Goal: Transaction & Acquisition: Purchase product/service

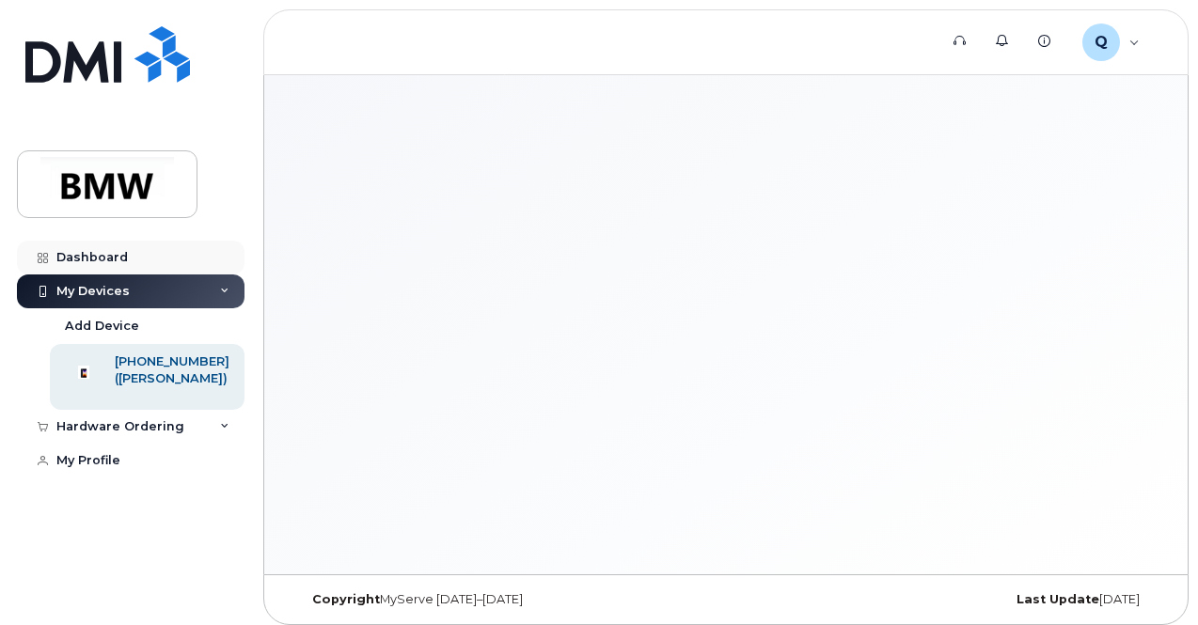
click at [98, 260] on div "Dashboard" at bounding box center [91, 257] width 71 height 15
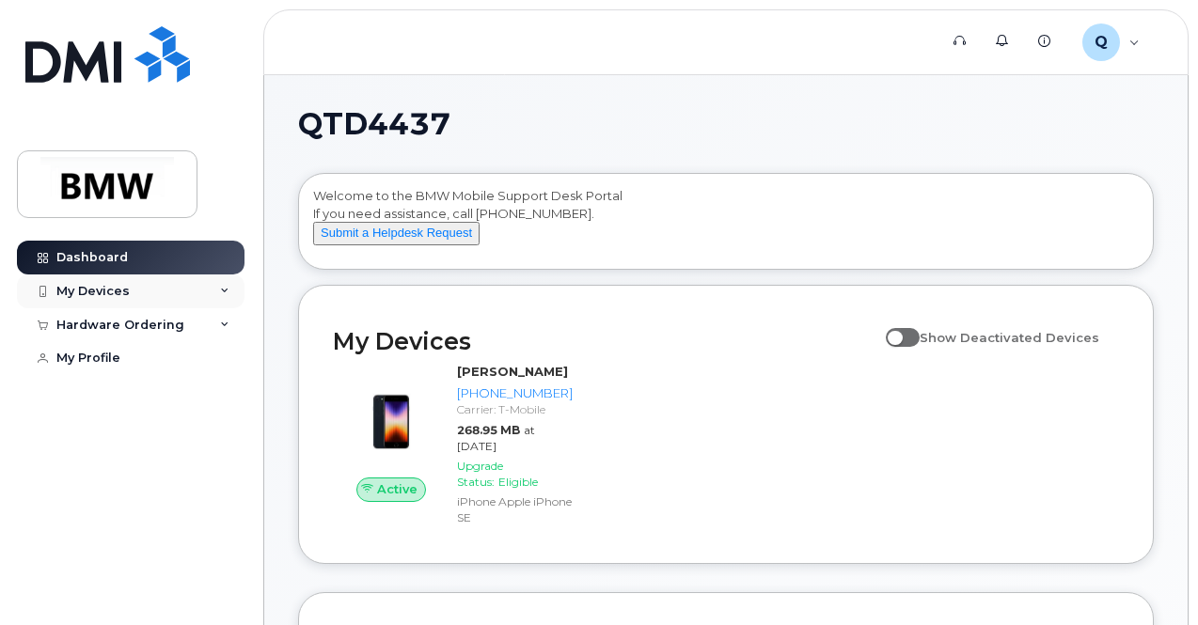
click at [221, 290] on icon at bounding box center [224, 291] width 9 height 9
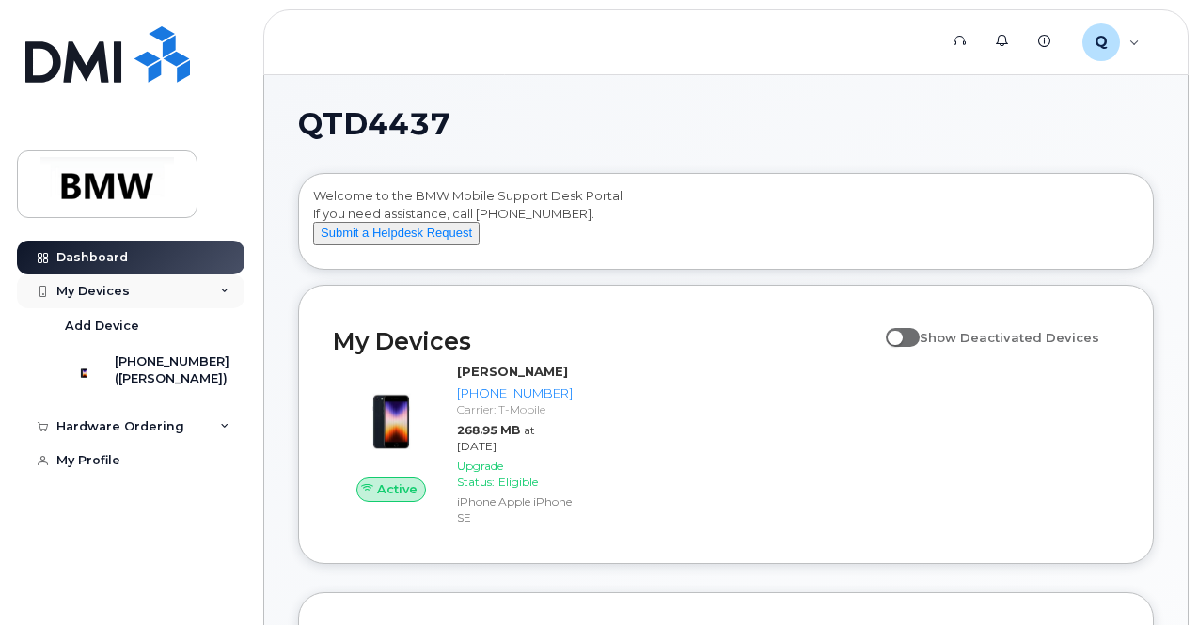
click at [98, 293] on div "My Devices" at bounding box center [92, 291] width 73 height 15
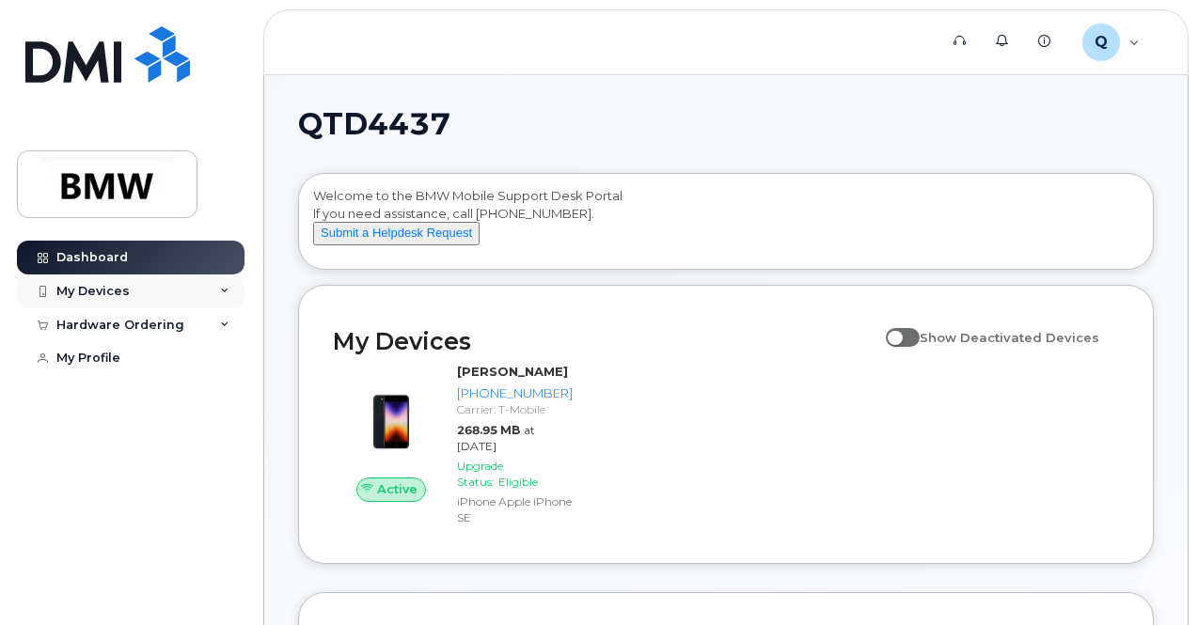
click at [88, 284] on div "My Devices" at bounding box center [92, 291] width 73 height 15
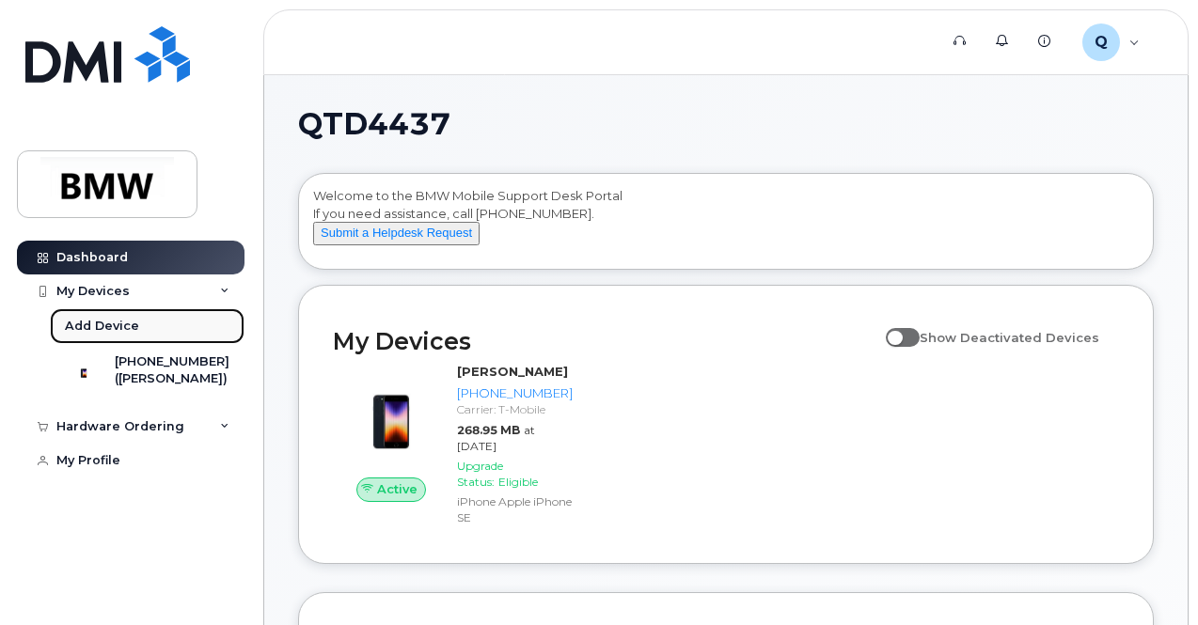
click at [82, 318] on div "Add Device" at bounding box center [102, 326] width 74 height 17
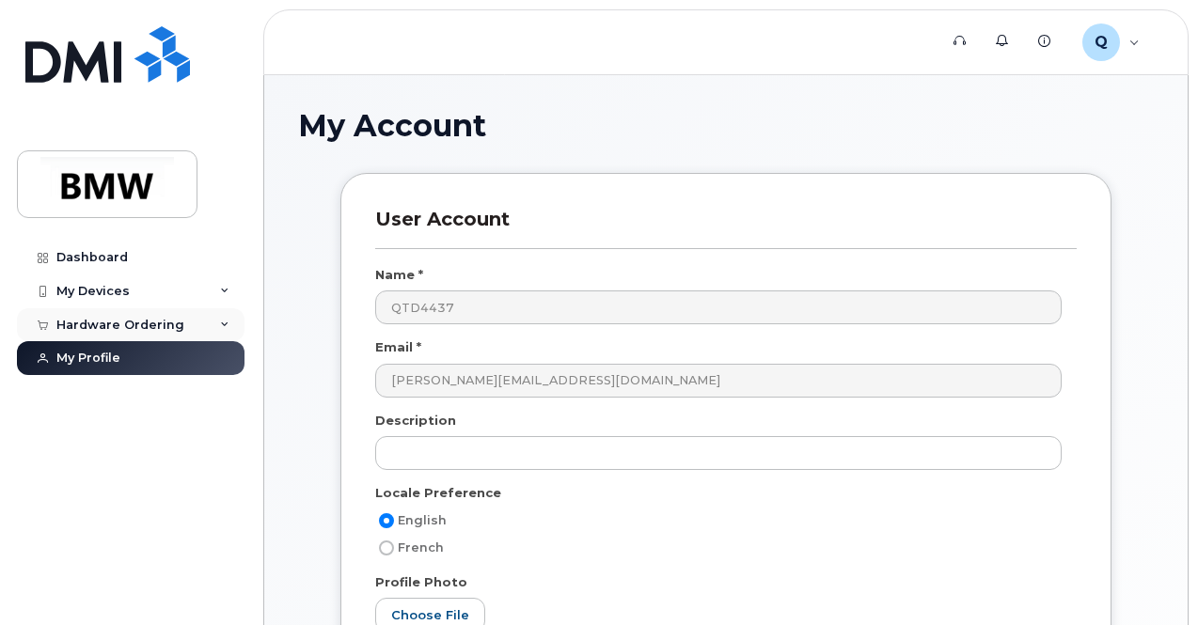
click at [93, 309] on div "Hardware Ordering" at bounding box center [130, 325] width 227 height 34
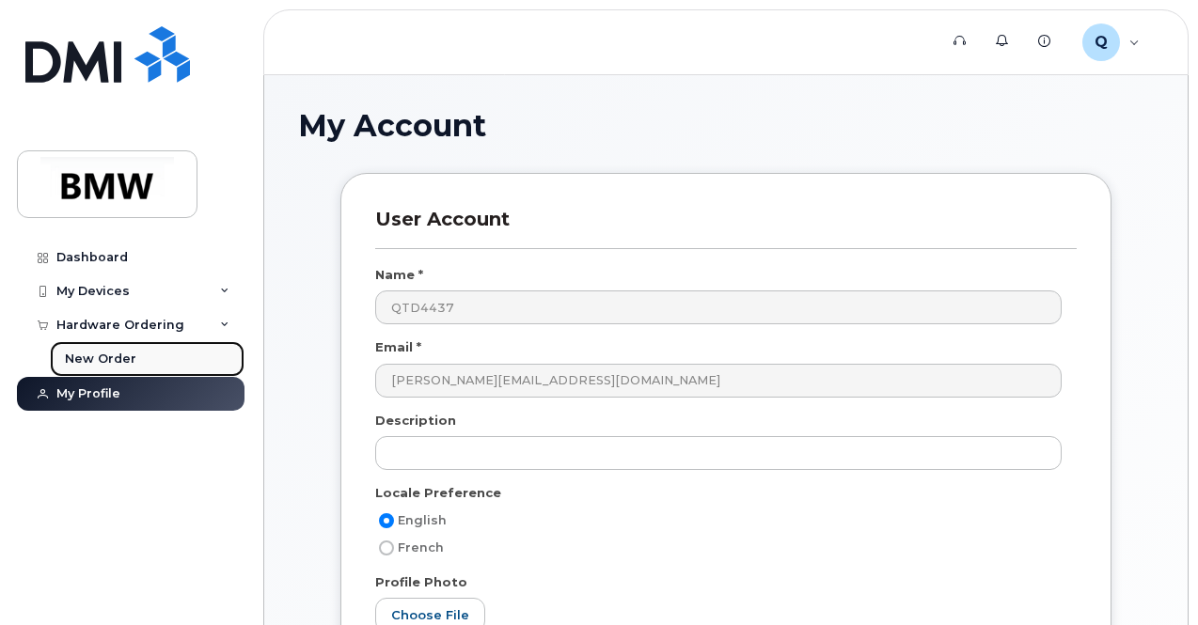
click at [77, 355] on div "New Order" at bounding box center [100, 359] width 71 height 17
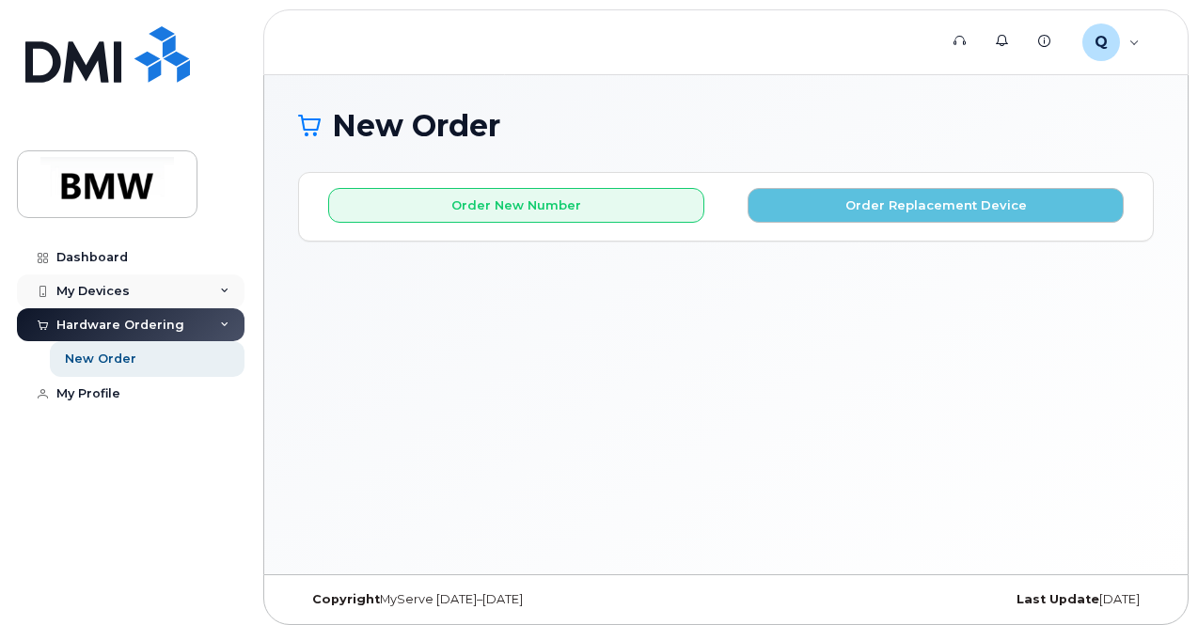
click at [91, 285] on div "My Devices" at bounding box center [92, 291] width 73 height 15
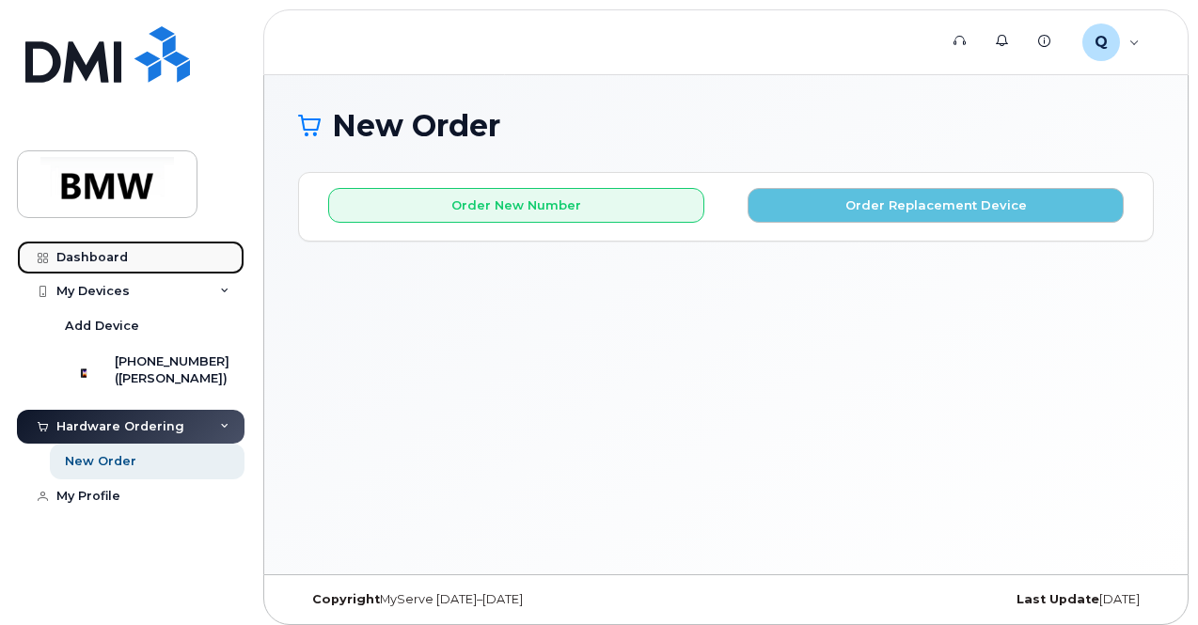
click at [93, 256] on div "Dashboard" at bounding box center [91, 257] width 71 height 15
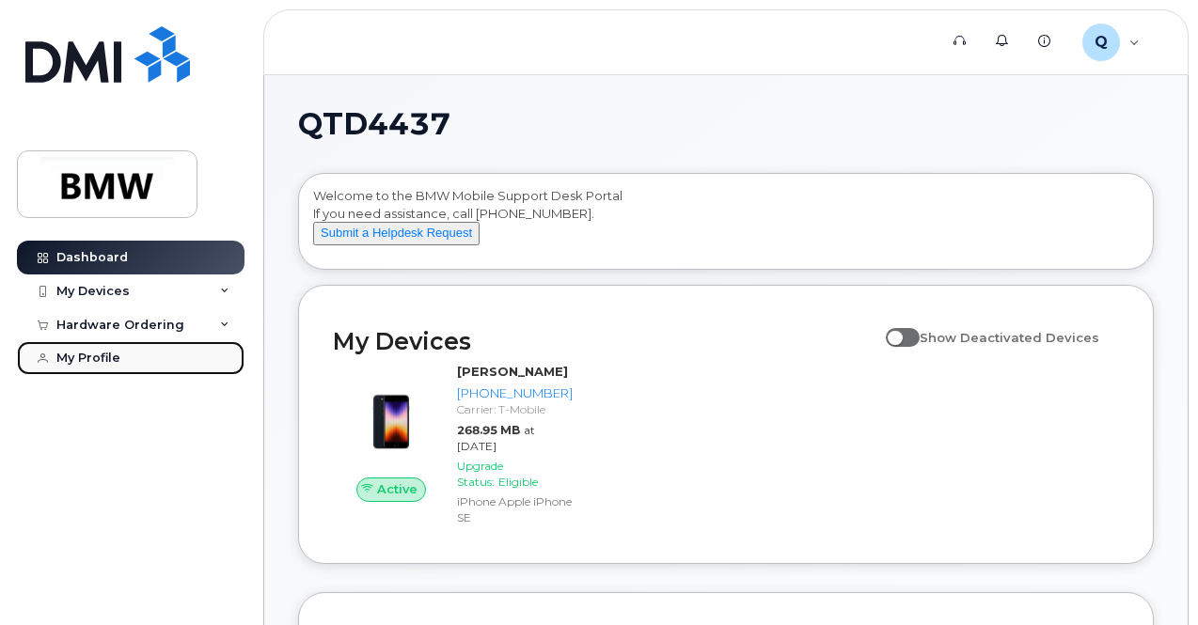
click at [105, 359] on div "My Profile" at bounding box center [88, 358] width 64 height 15
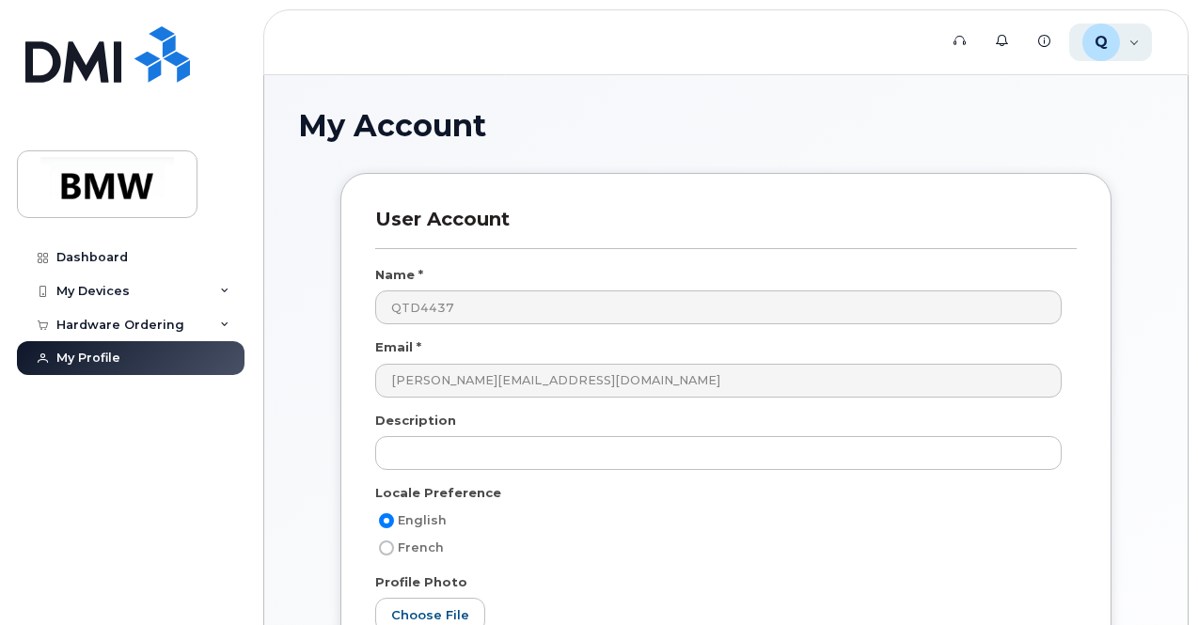
click at [1124, 47] on div "Q QTD4437 Employee" at bounding box center [1111, 42] width 84 height 38
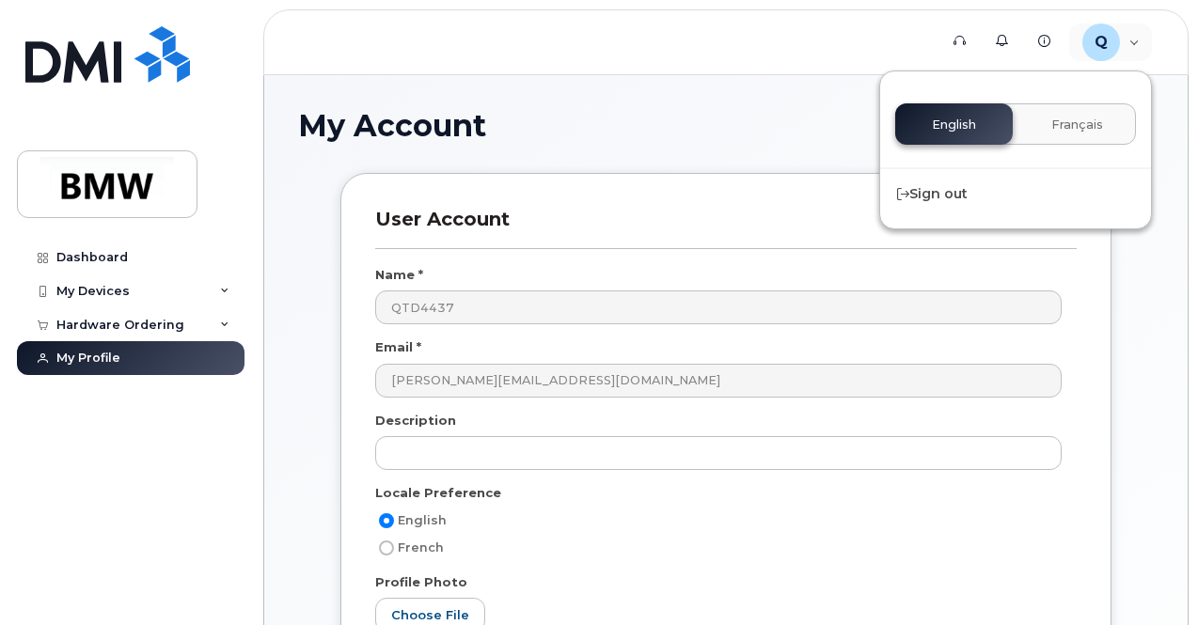
click at [732, 95] on div "My Account User Account Name * QTD4437 Email * sushama.patil@bmwmc.com Descript…" at bounding box center [725, 565] width 923 height 981
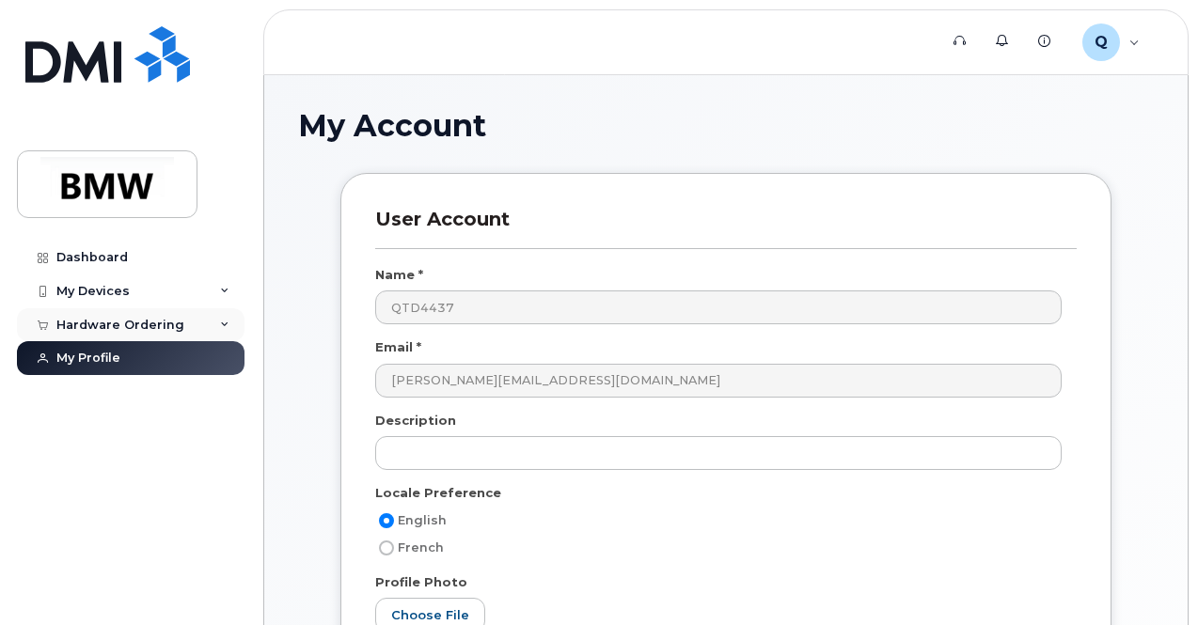
click at [227, 322] on icon at bounding box center [224, 325] width 9 height 9
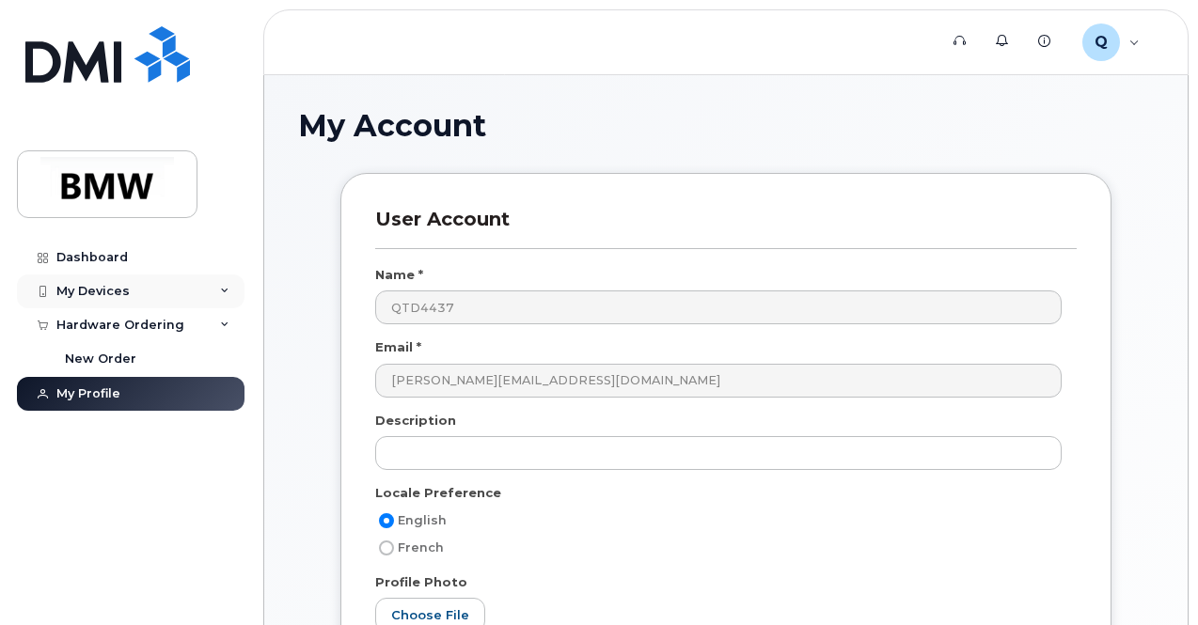
click at [224, 290] on icon at bounding box center [224, 291] width 9 height 9
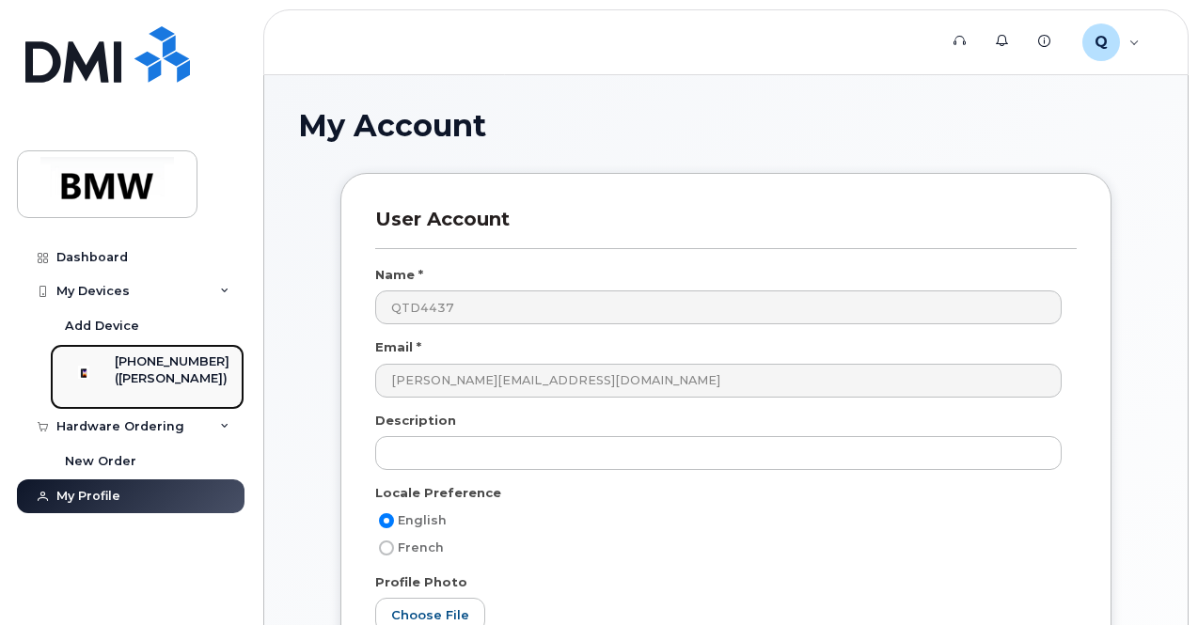
click at [158, 361] on div "[PHONE_NUMBER]" at bounding box center [172, 361] width 115 height 17
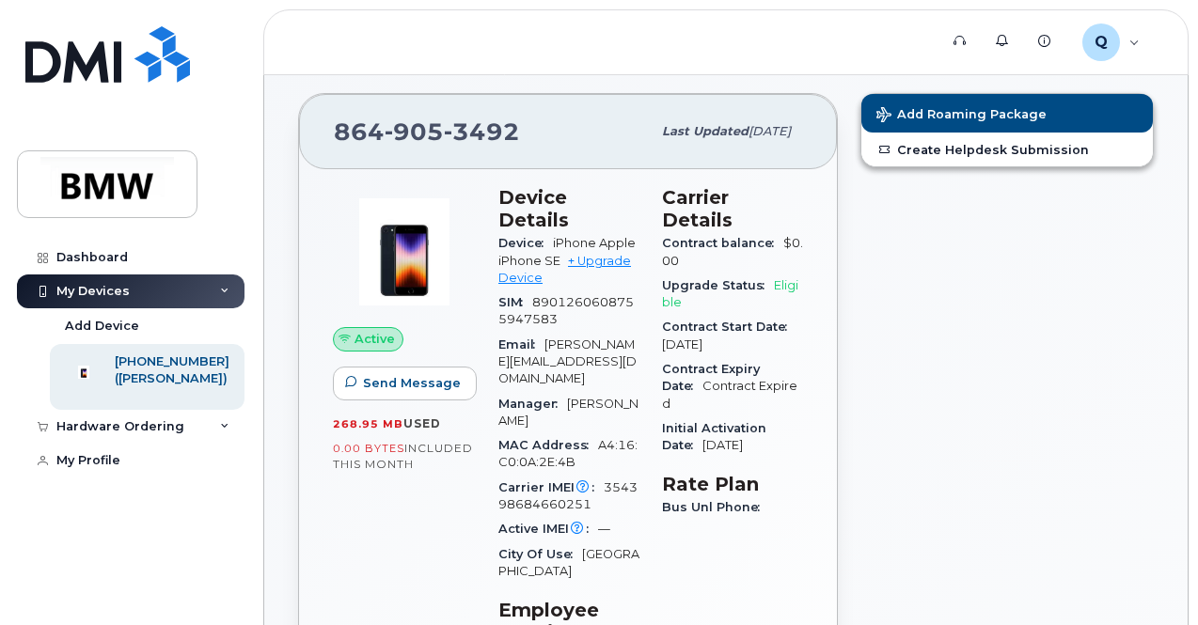
scroll to position [45, 0]
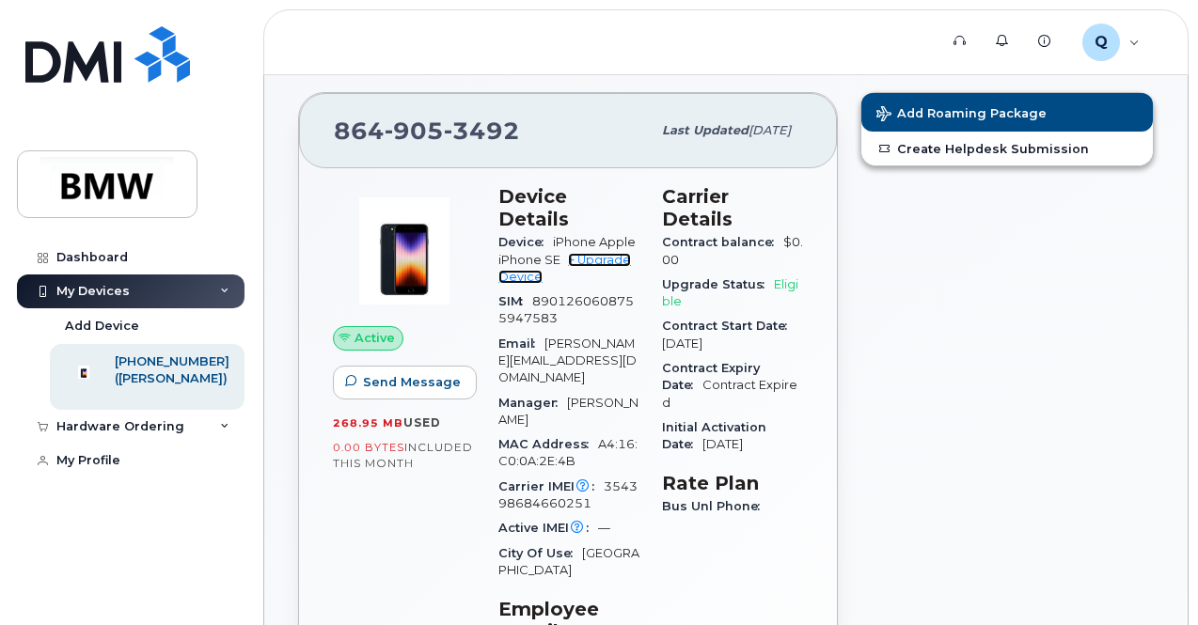
click at [602, 253] on link "+ Upgrade Device" at bounding box center [564, 268] width 133 height 31
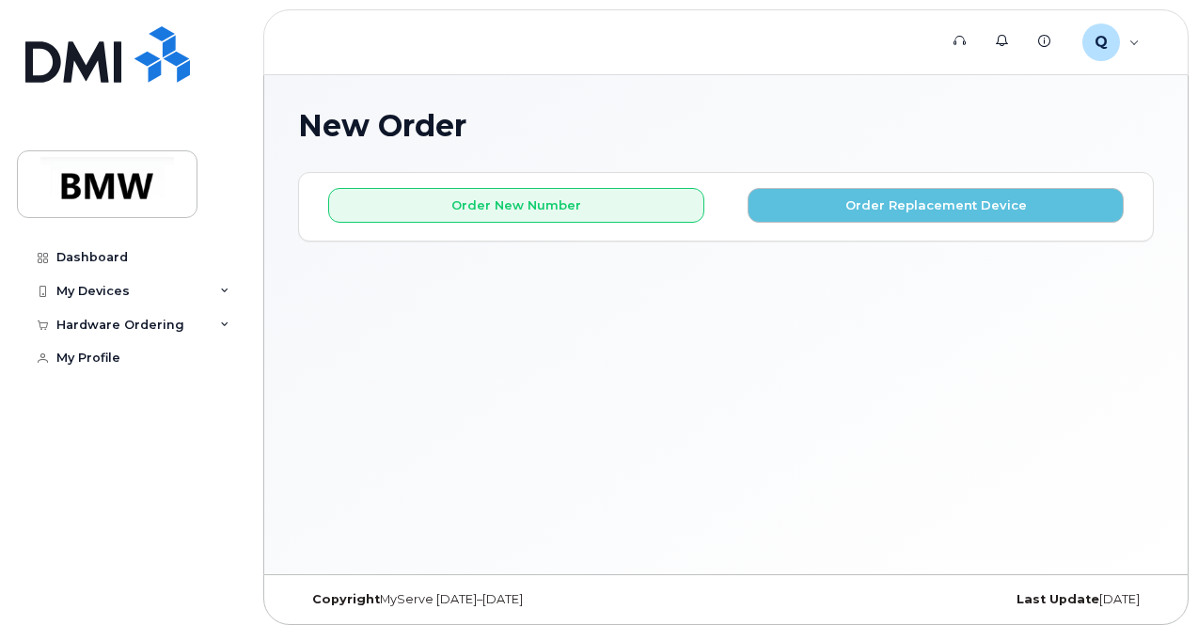
scroll to position [8, 0]
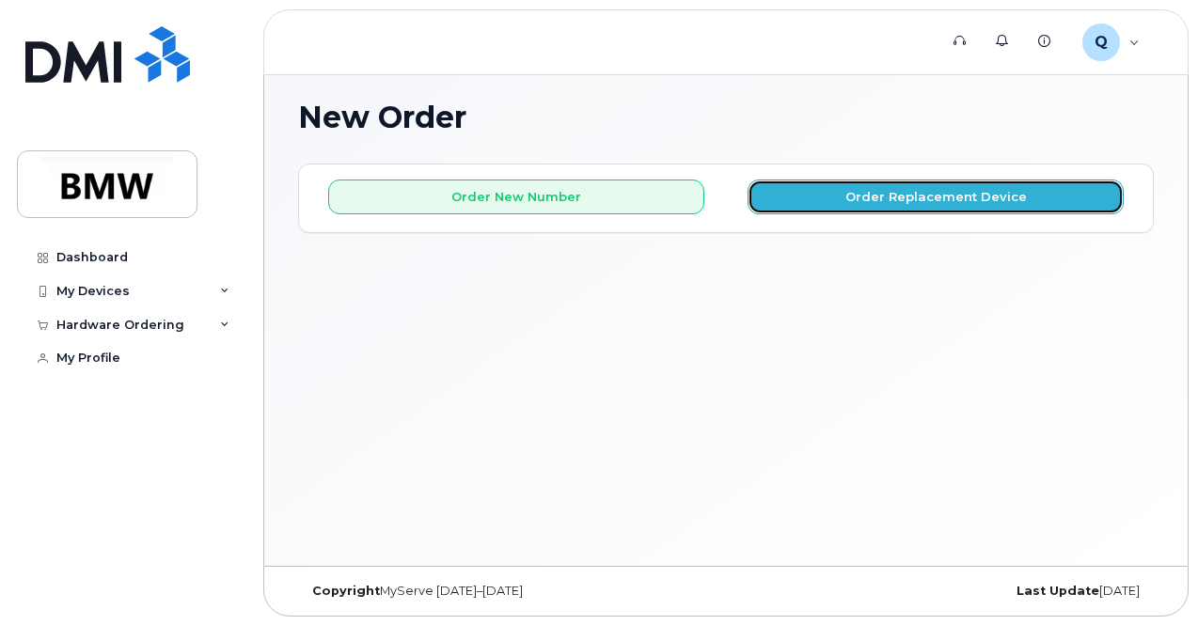
click at [856, 193] on button "Order Replacement Device" at bounding box center [935, 197] width 376 height 35
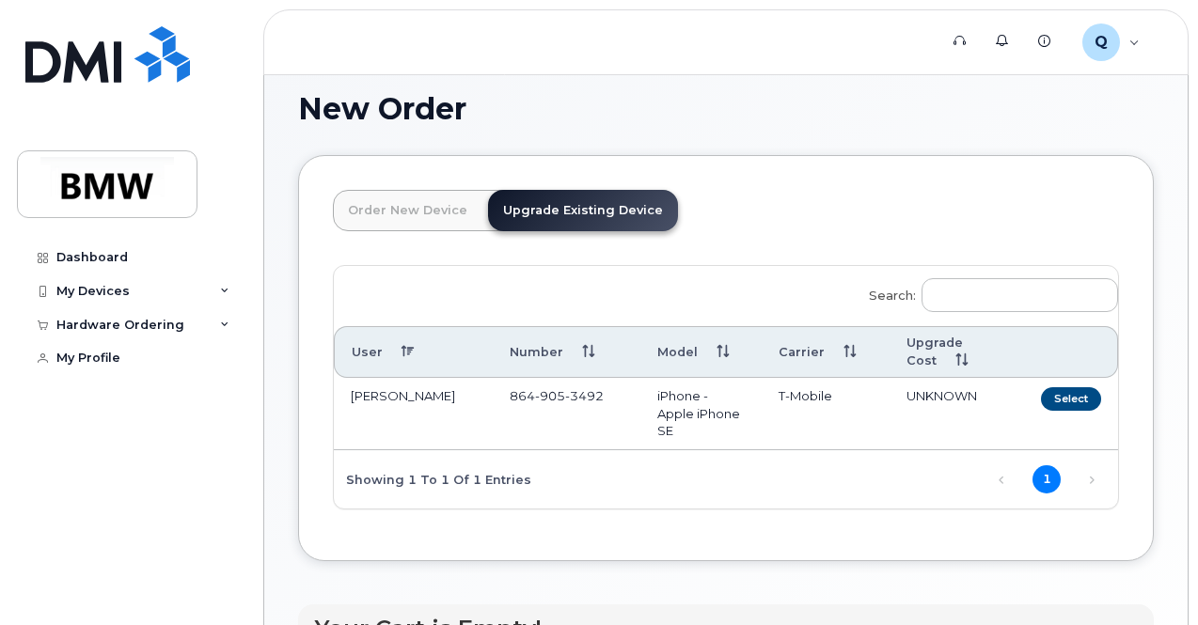
scroll to position [15, 0]
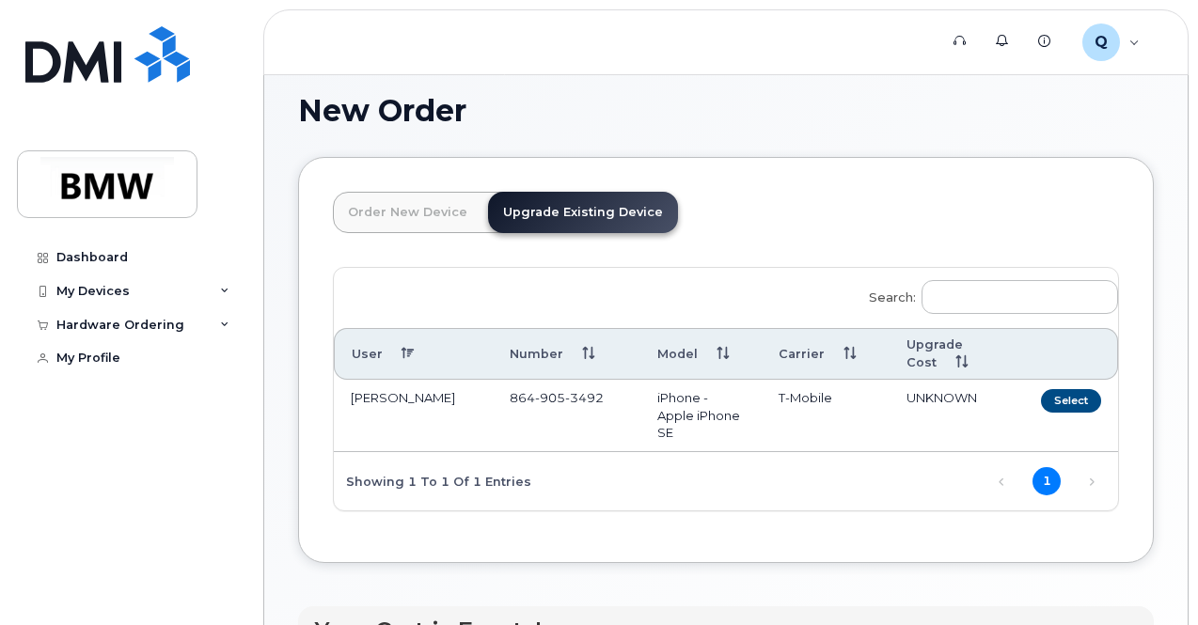
click at [776, 253] on header "Order New Device Upgrade Existing Device Order new device and new line Order ne…" at bounding box center [726, 229] width 786 height 75
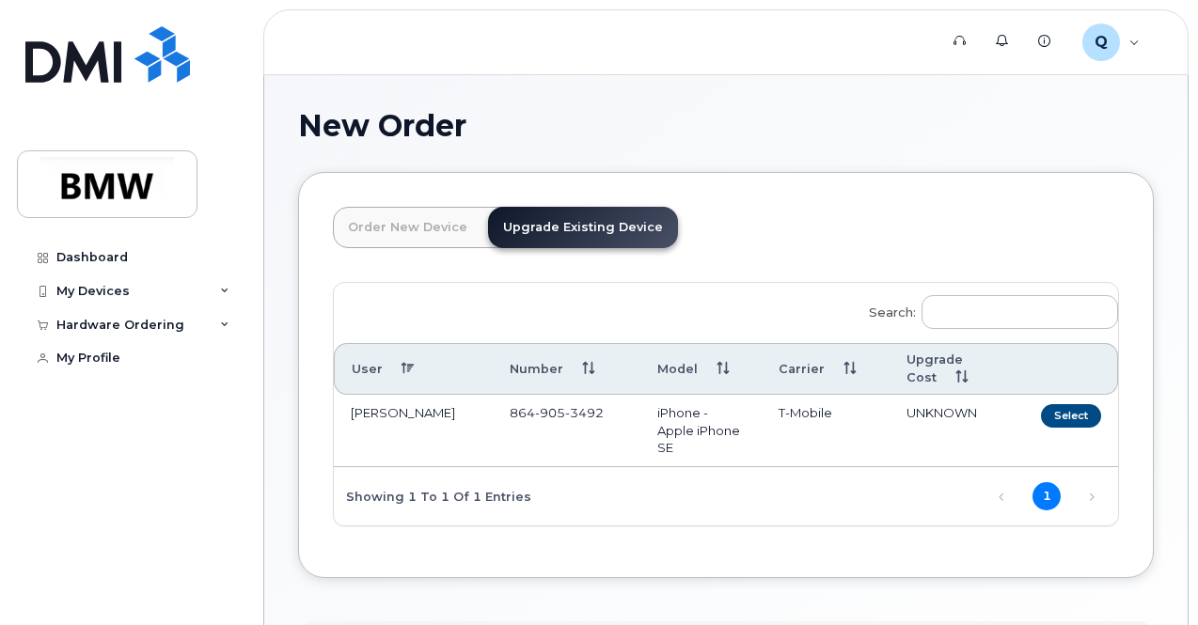
click at [493, 435] on td "864 905 3492" at bounding box center [567, 431] width 148 height 72
click at [224, 289] on icon at bounding box center [224, 291] width 9 height 9
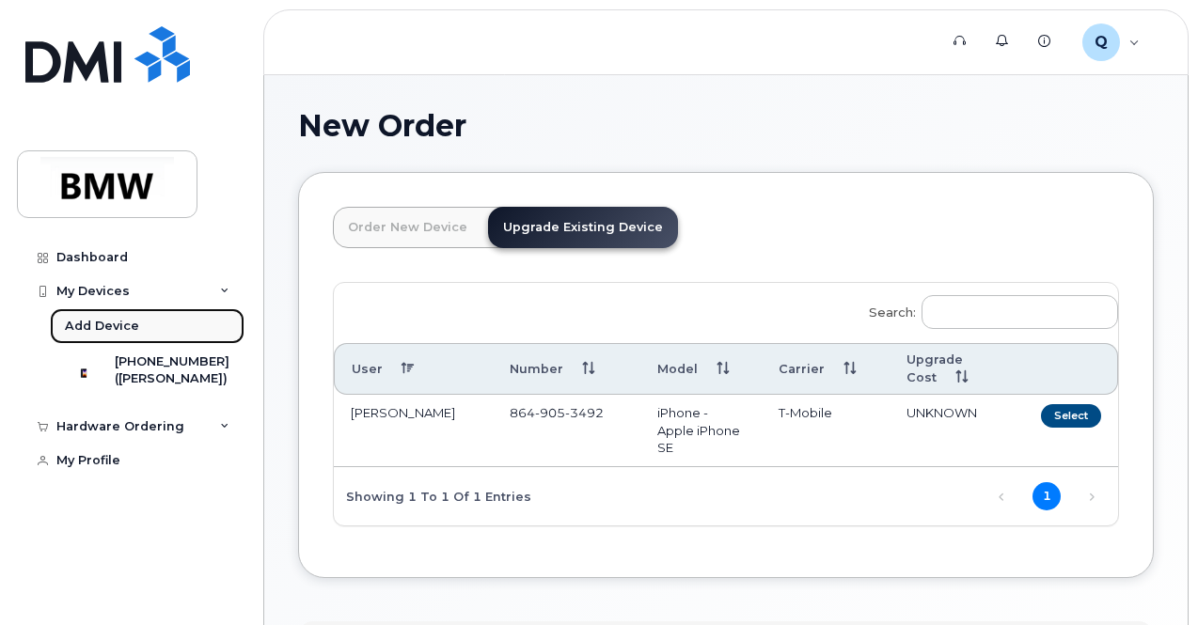
click at [82, 330] on div "Add Device" at bounding box center [102, 326] width 74 height 17
click at [96, 290] on div "My Devices" at bounding box center [92, 291] width 73 height 15
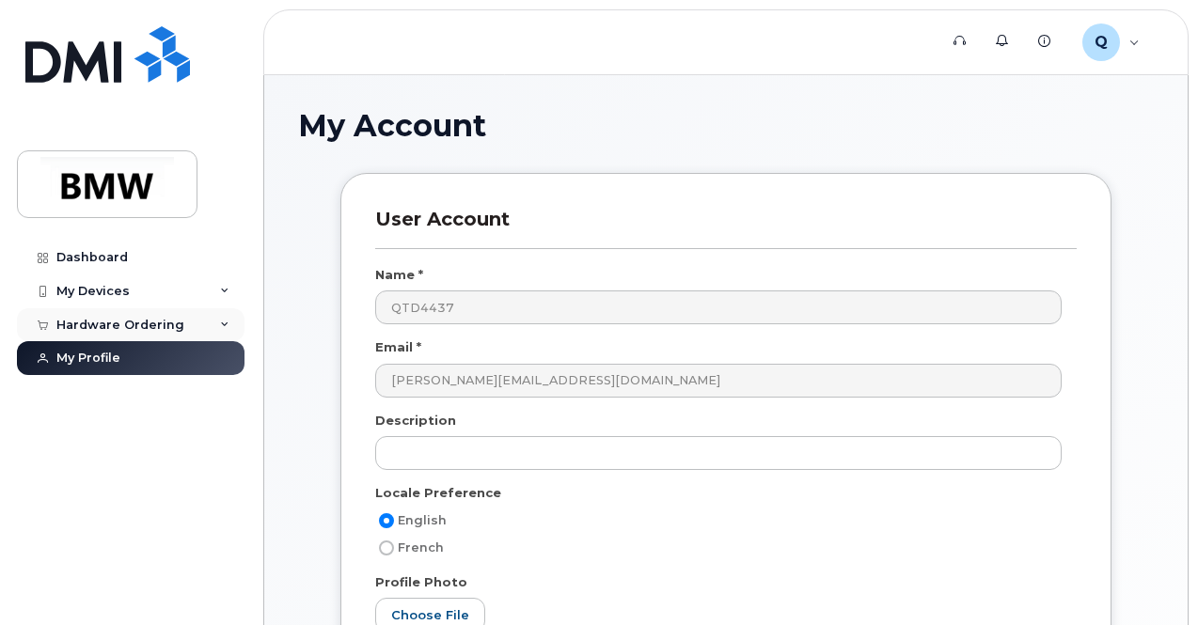
click at [222, 321] on icon at bounding box center [224, 325] width 9 height 9
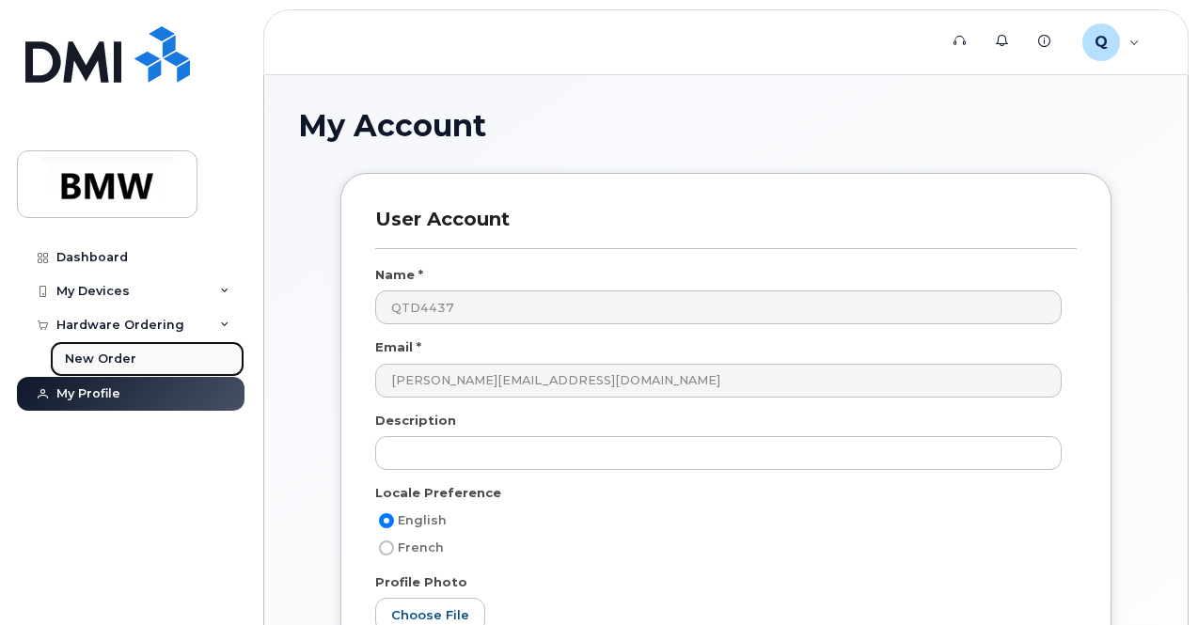
click at [98, 353] on div "New Order" at bounding box center [100, 359] width 71 height 17
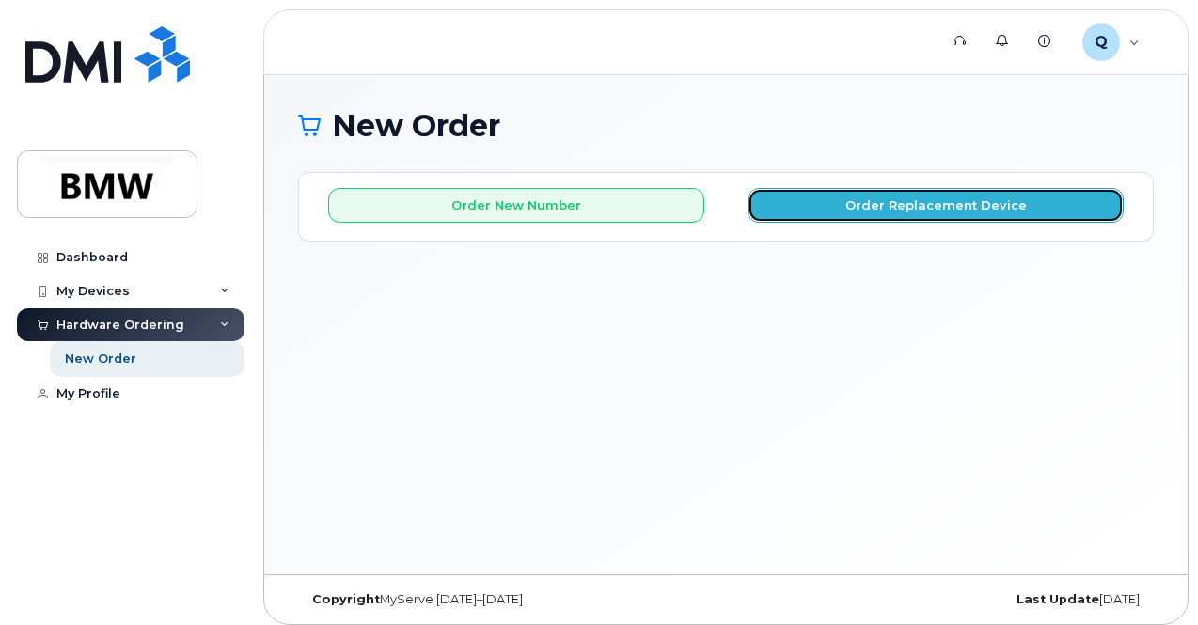
click at [823, 219] on button "Order Replacement Device" at bounding box center [935, 205] width 376 height 35
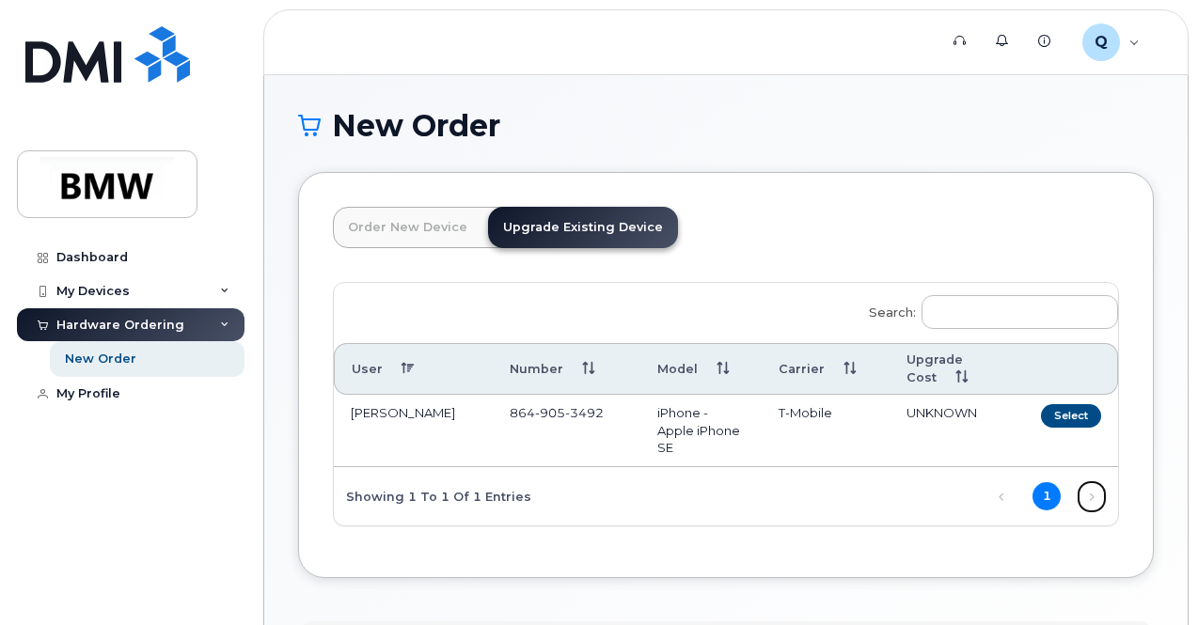
click at [1077, 493] on link "Next" at bounding box center [1091, 497] width 28 height 28
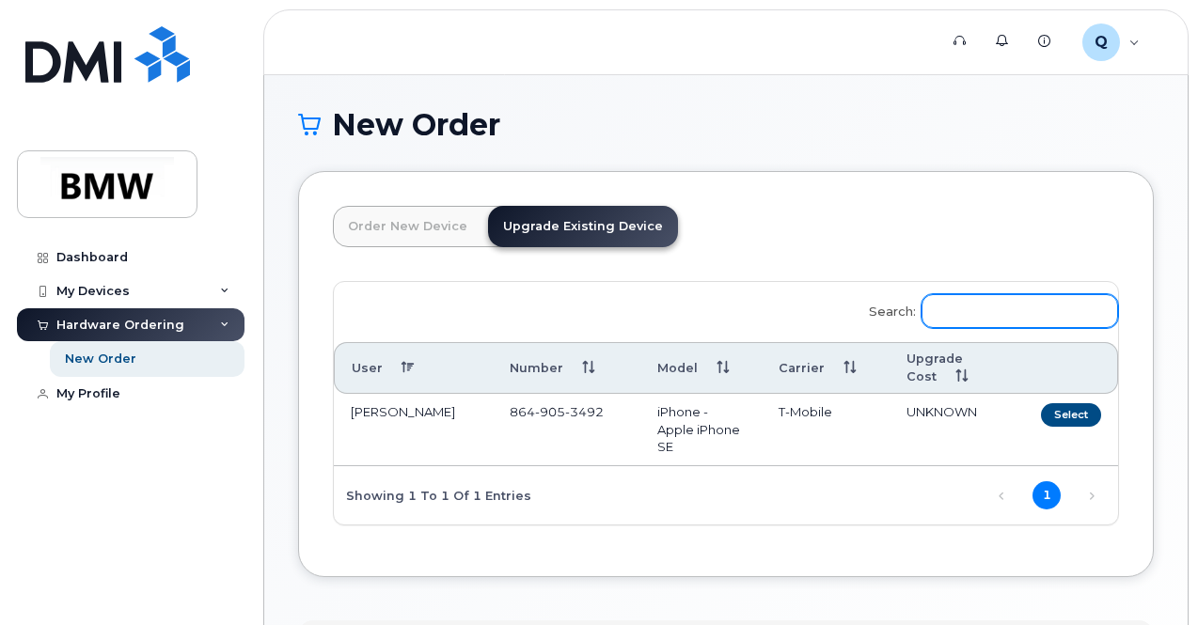
click at [921, 311] on input "Search:" at bounding box center [1019, 311] width 196 height 34
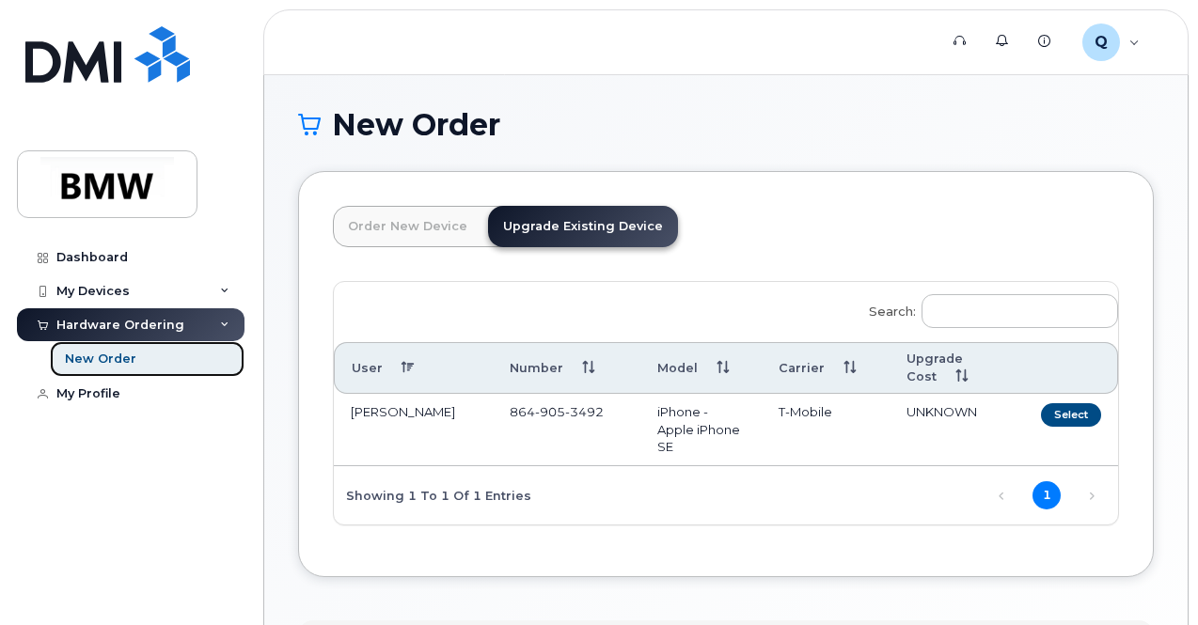
click at [128, 369] on link "New Order" at bounding box center [147, 359] width 195 height 36
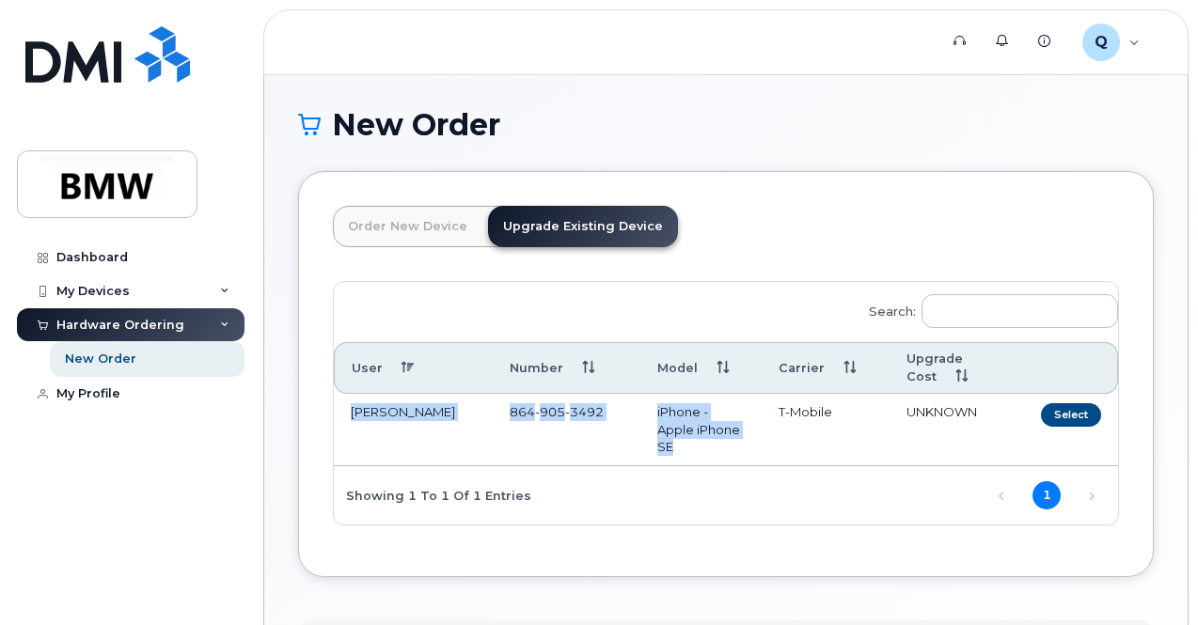
drag, startPoint x: 645, startPoint y: 446, endPoint x: 353, endPoint y: 396, distance: 295.8
click at [353, 396] on tr "[PERSON_NAME] [PHONE_NUMBER] iPhone - Apple iPhone SE T-Mobile UNKNOWN Select" at bounding box center [726, 430] width 784 height 72
click at [889, 415] on td "UNKNOWN" at bounding box center [949, 430] width 121 height 72
drag, startPoint x: 857, startPoint y: 415, endPoint x: 511, endPoint y: 461, distance: 349.0
drag, startPoint x: 511, startPoint y: 461, endPoint x: 607, endPoint y: 483, distance: 98.5
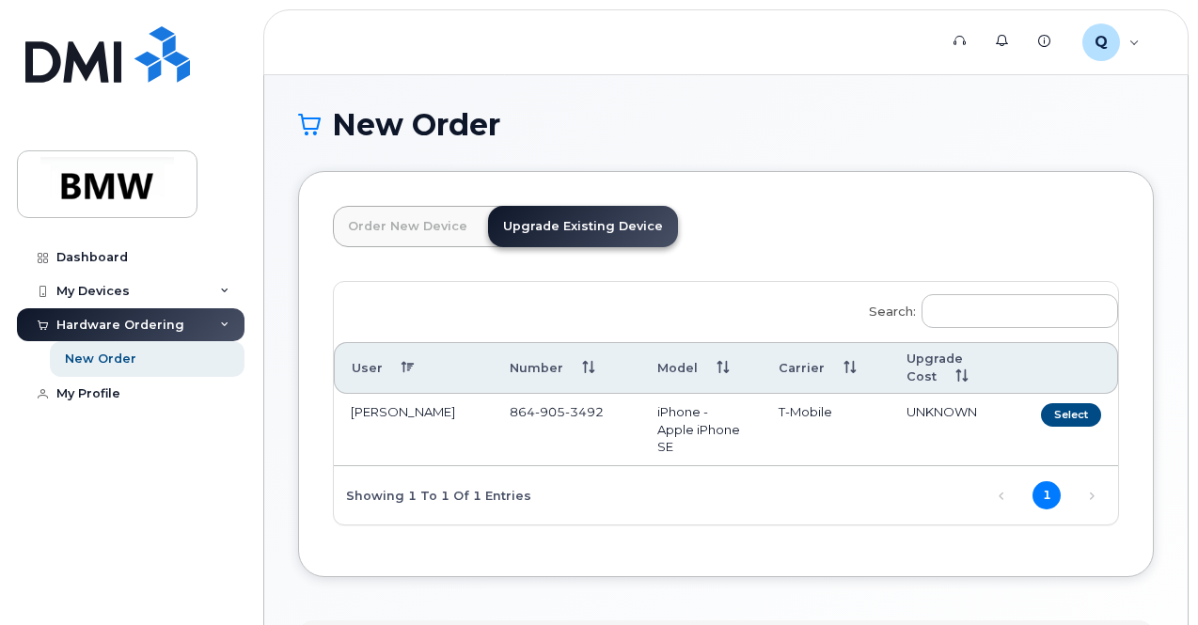
click at [607, 483] on div "Search: User Number Model Carrier Upgrade Cost [PERSON_NAME] [PHONE_NUMBER] iPh…" at bounding box center [726, 403] width 784 height 243
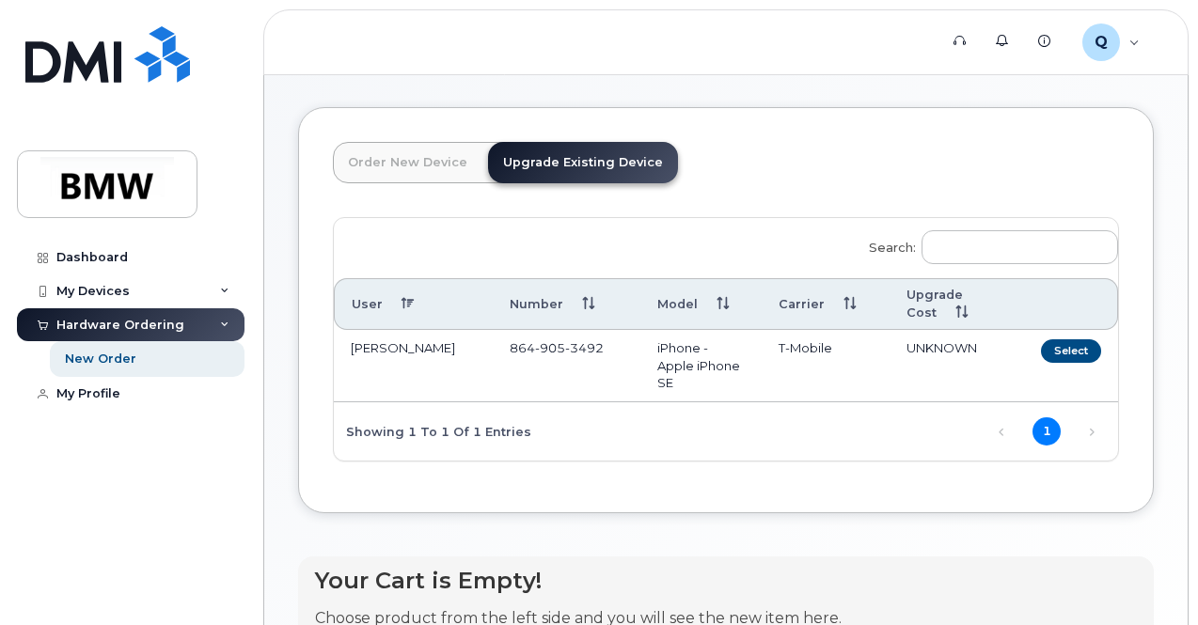
scroll to position [66, 0]
click at [466, 524] on div "Order New Device Upgrade Existing Device Order new device and new line Order ne…" at bounding box center [725, 402] width 855 height 593
click at [1041, 349] on button "Select" at bounding box center [1071, 349] width 60 height 23
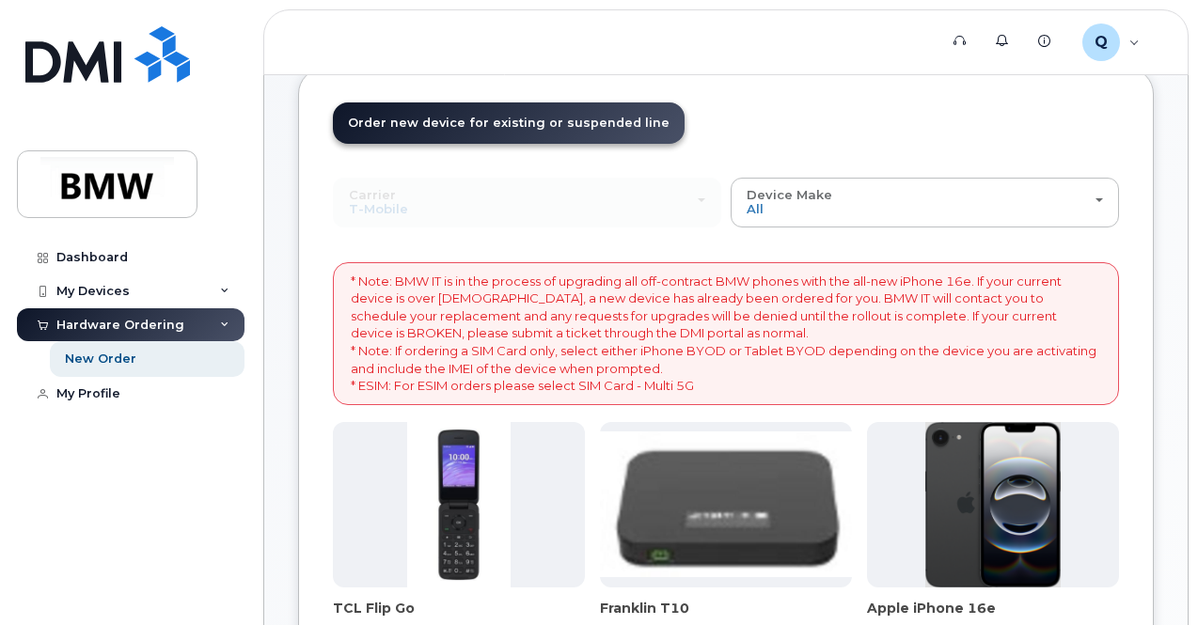
scroll to position [0, 0]
